Goal: Task Accomplishment & Management: Complete application form

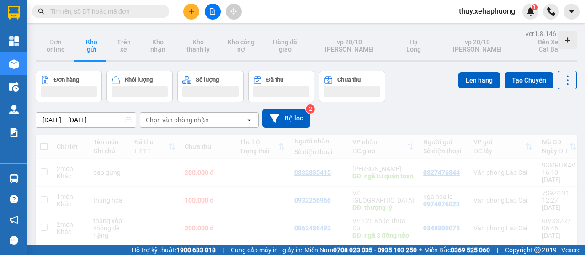
scroll to position [46, 0]
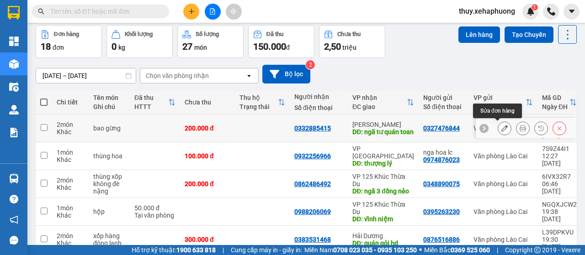
click at [501, 127] on icon at bounding box center [504, 128] width 6 height 6
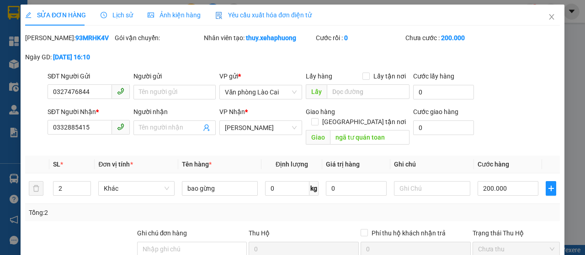
type input "0327476844"
type input "0332885415"
type input "ngã tư quán toan"
type input "0"
type input "200.000"
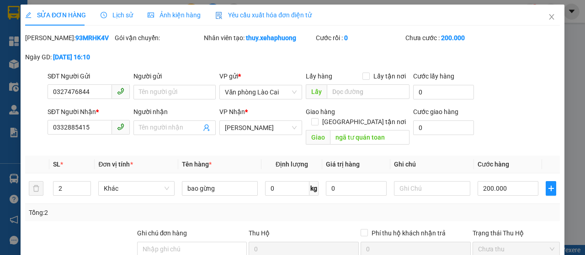
type input "200.000"
click at [508, 190] on input "200.000" at bounding box center [507, 188] width 61 height 15
type input "0"
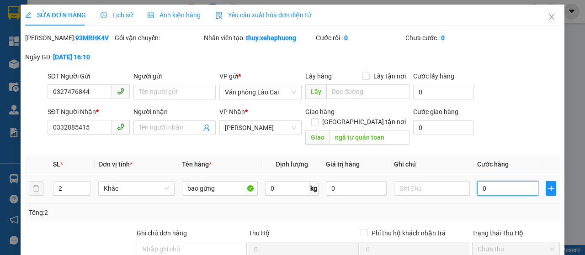
click at [477, 189] on input "0" at bounding box center [507, 188] width 61 height 15
type input "20"
type input "240"
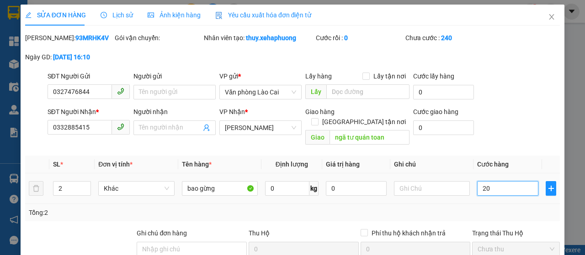
type input "240"
type input "2.400"
type input "24.000"
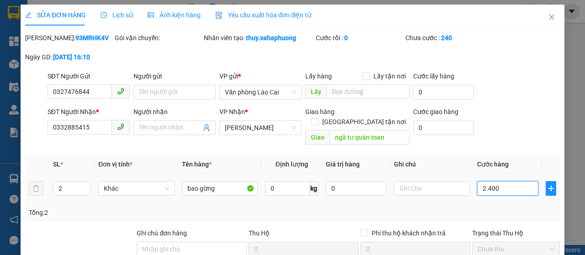
type input "24.000"
type input "240.000"
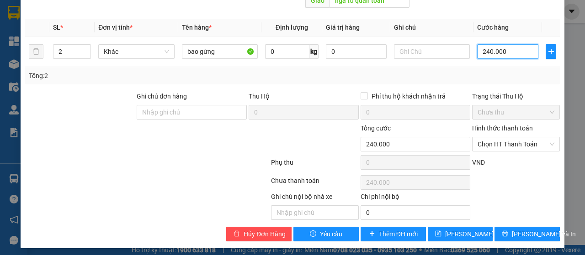
scroll to position [140, 0]
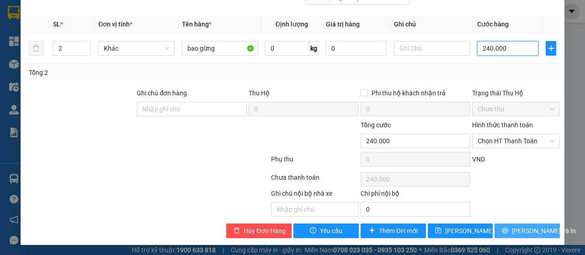
type input "240.000"
click at [515, 232] on span "Lưu và In" at bounding box center [544, 231] width 64 height 10
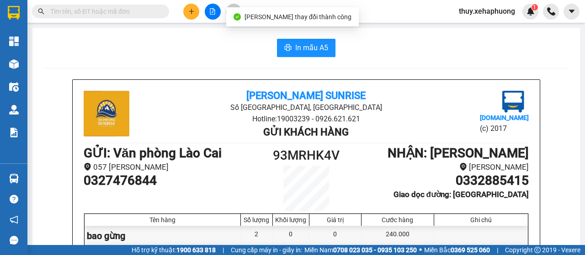
click at [308, 43] on span "In mẫu A5" at bounding box center [311, 47] width 33 height 11
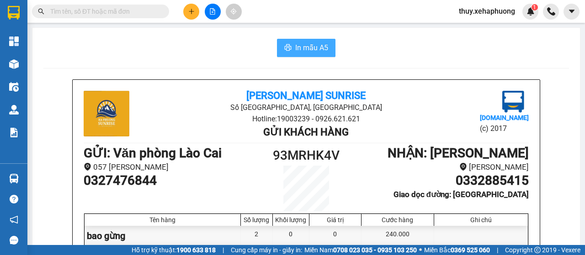
click at [301, 46] on span "In mẫu A5" at bounding box center [311, 47] width 33 height 11
